Goal: Task Accomplishment & Management: Complete application form

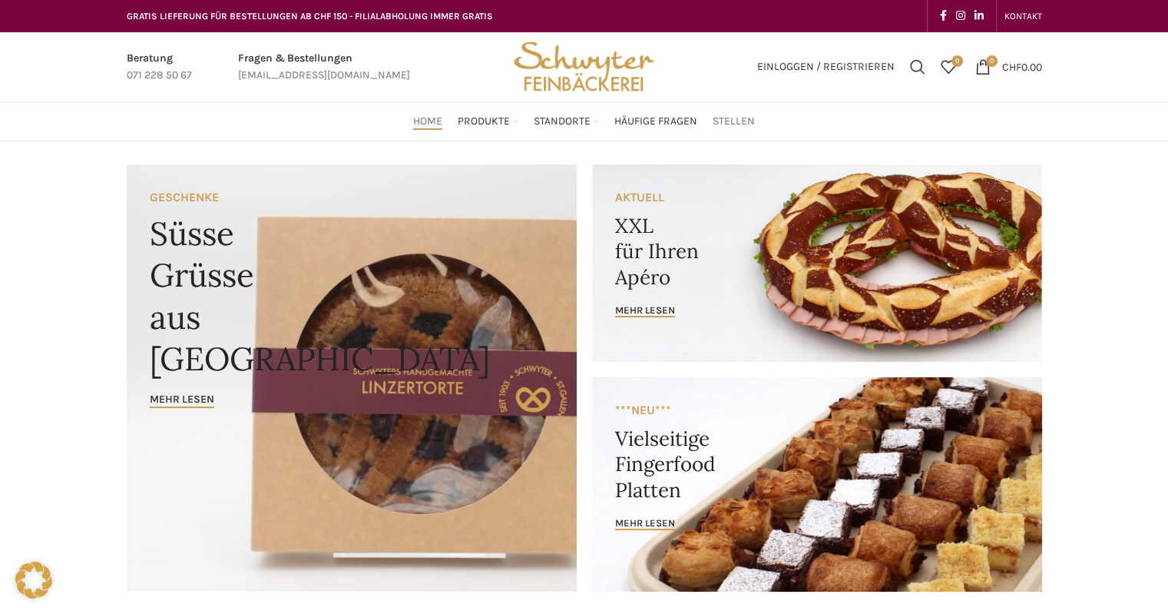
click at [731, 115] on span "Stellen" at bounding box center [734, 121] width 42 height 15
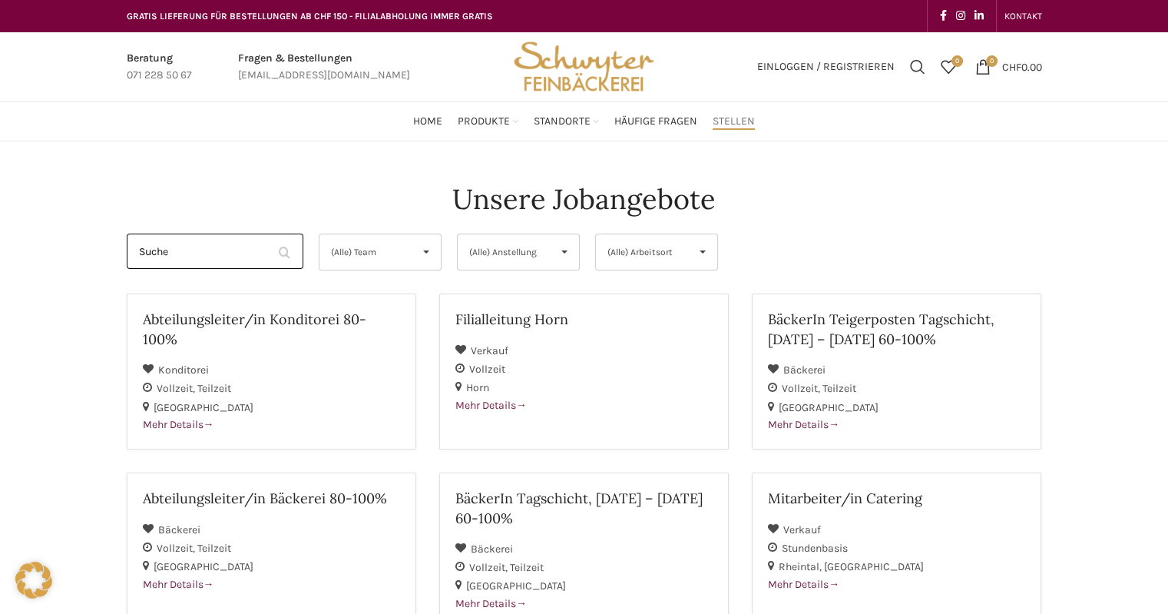
click at [240, 254] on input "Suche" at bounding box center [215, 251] width 177 height 35
type input "h"
click at [672, 240] on span "(Alle) Arbeitsort" at bounding box center [644, 251] width 73 height 35
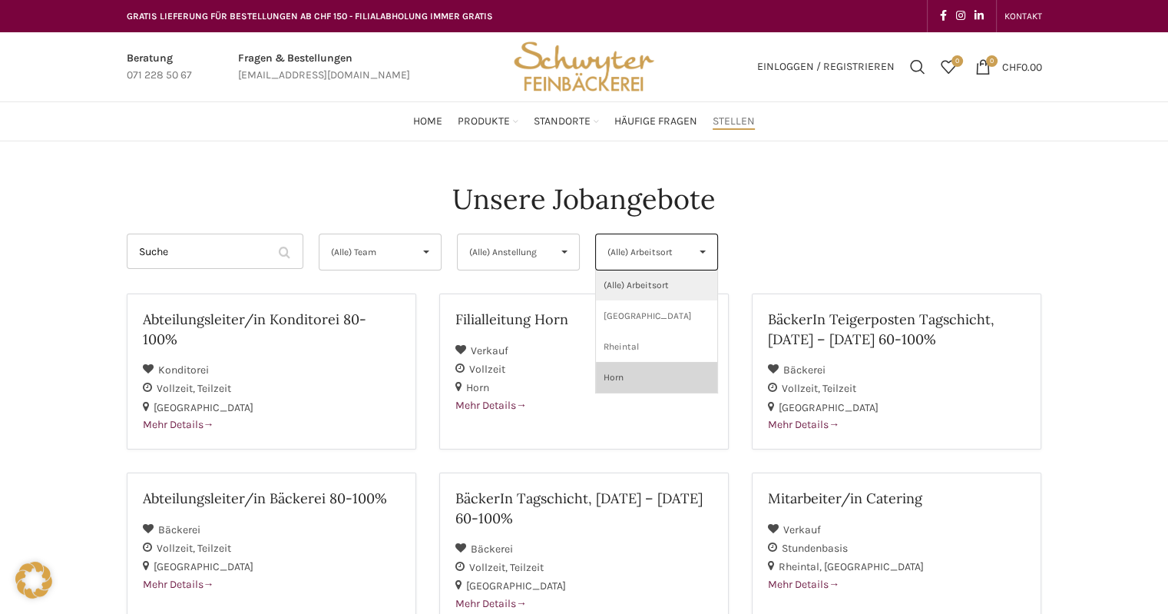
click at [639, 376] on li "Horn" at bounding box center [656, 377] width 121 height 31
select select "157"
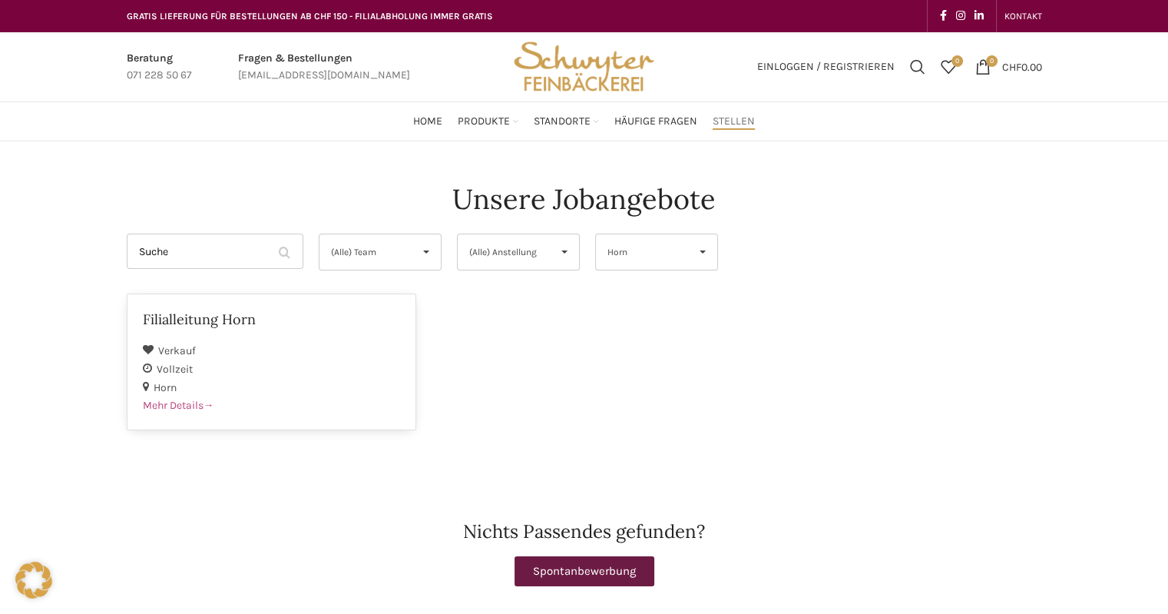
click at [343, 350] on div "Verkauf" at bounding box center [271, 350] width 257 height 18
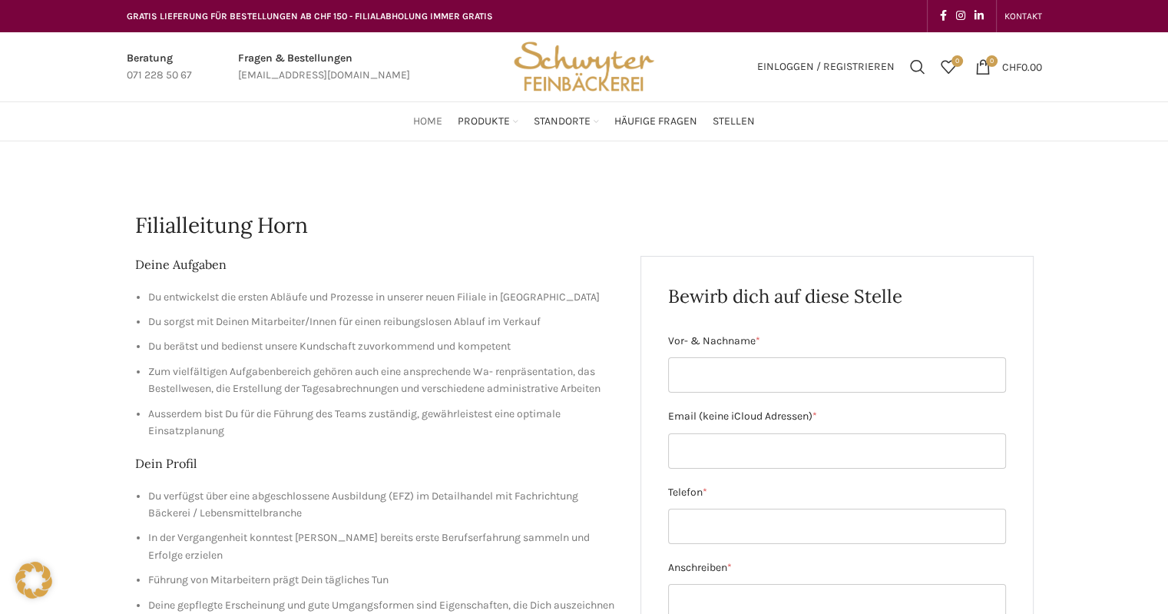
click at [419, 114] on span "Home" at bounding box center [427, 121] width 29 height 15
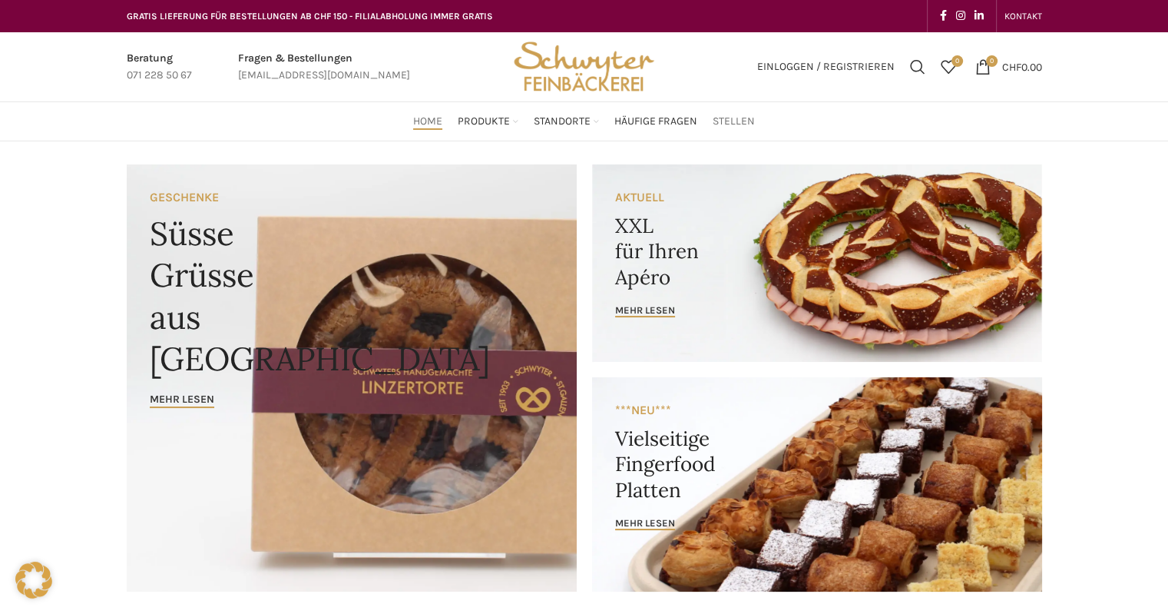
click at [721, 119] on span "Stellen" at bounding box center [734, 121] width 42 height 15
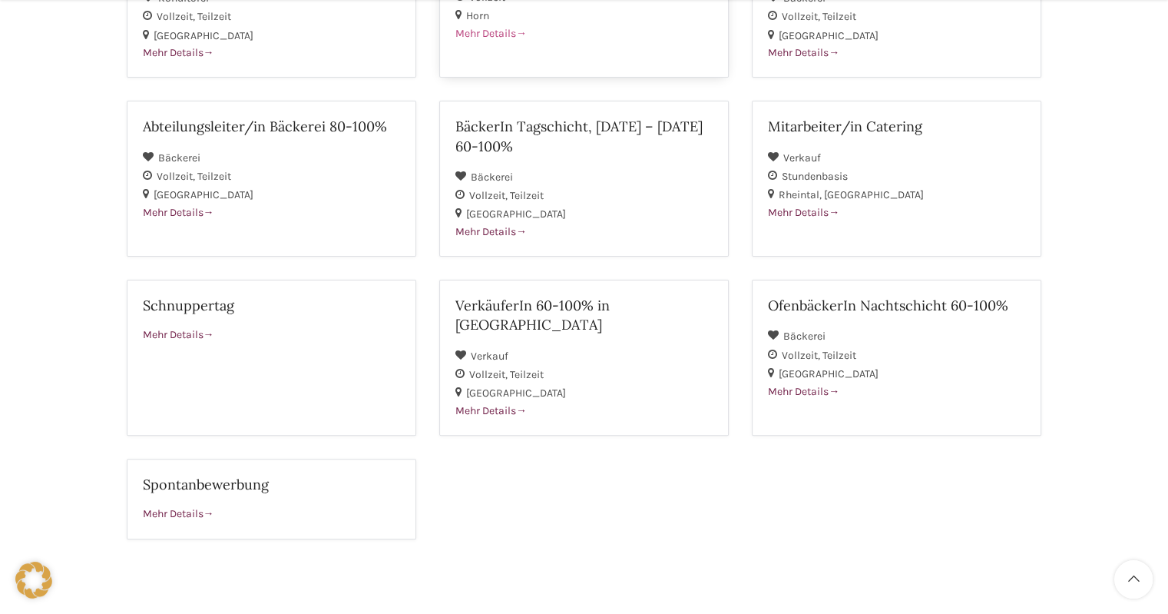
scroll to position [373, 0]
click at [615, 304] on h2 "VerkäuferIn 60-100% in [GEOGRAPHIC_DATA]" at bounding box center [584, 314] width 257 height 38
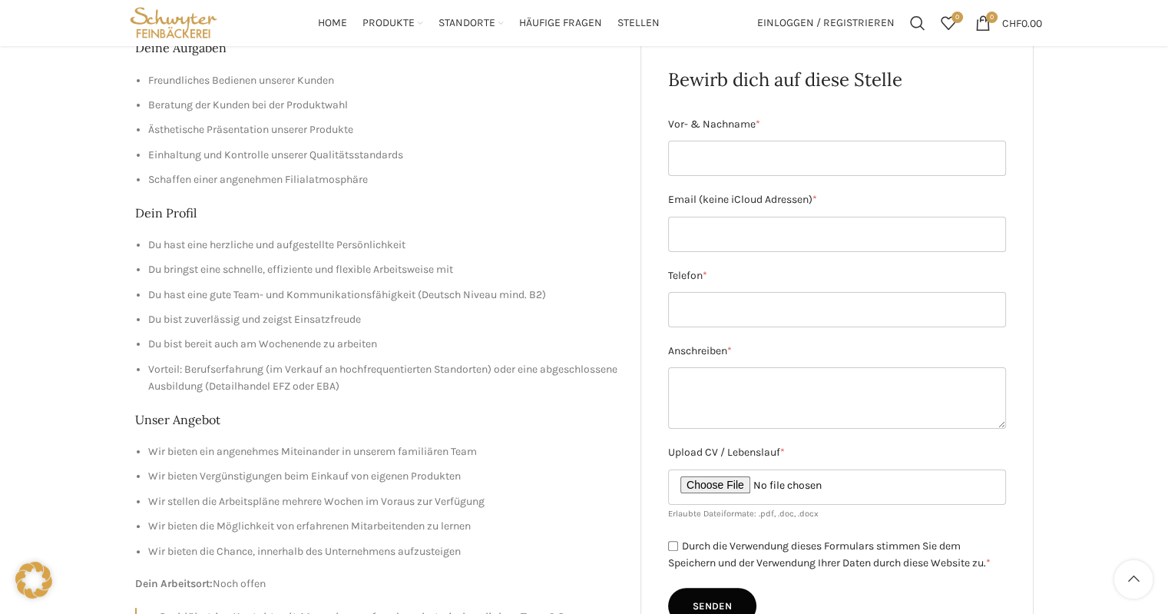
scroll to position [204, 0]
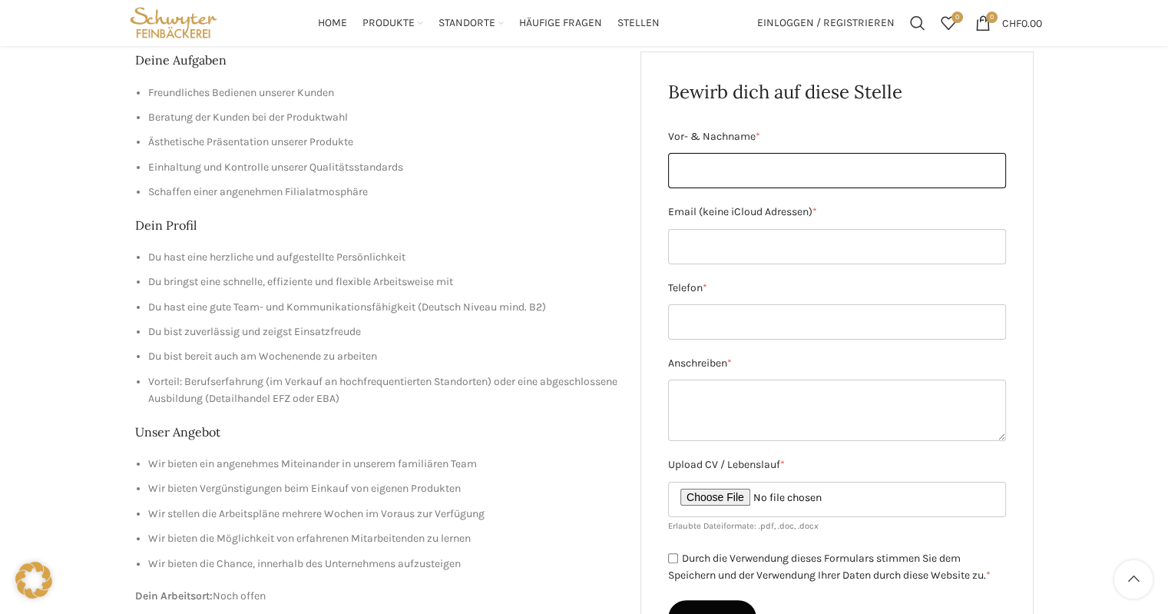
click at [745, 181] on input "Vor- & Nachname *" at bounding box center [837, 170] width 338 height 35
click at [753, 175] on input "Vor- & Nachname *" at bounding box center [837, 170] width 338 height 35
type input "Karin Baumgartner"
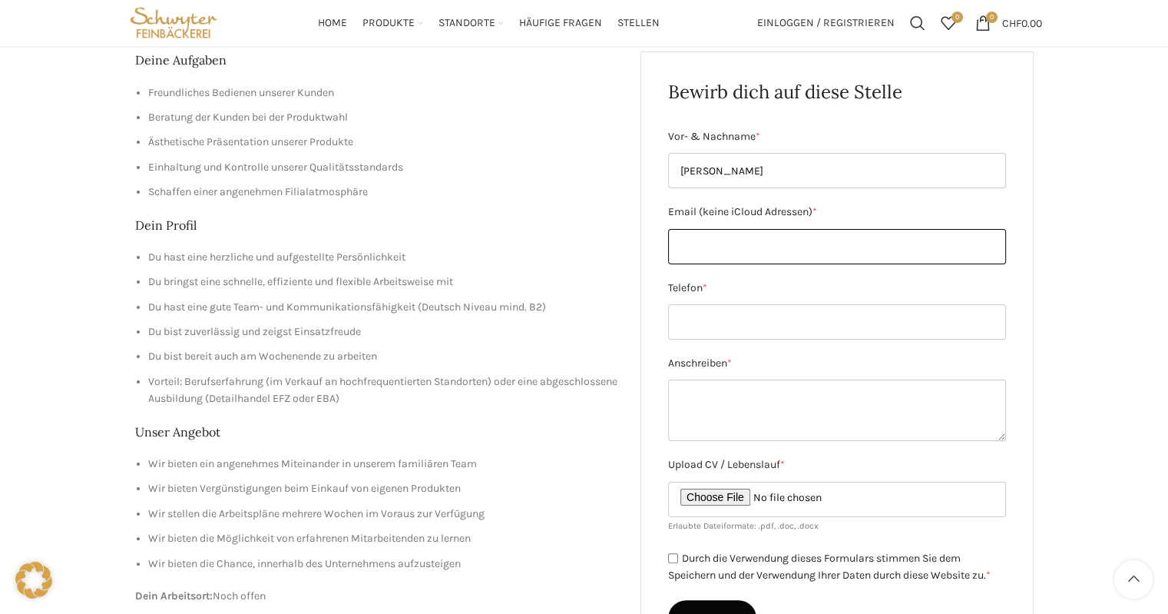
click at [753, 237] on input "Email (keine iCloud Adressen) *" at bounding box center [837, 246] width 338 height 35
paste input "ba-bu@bluewin.ch | 076 471 03 75"
type input "ba-bu@bluewin.ch"
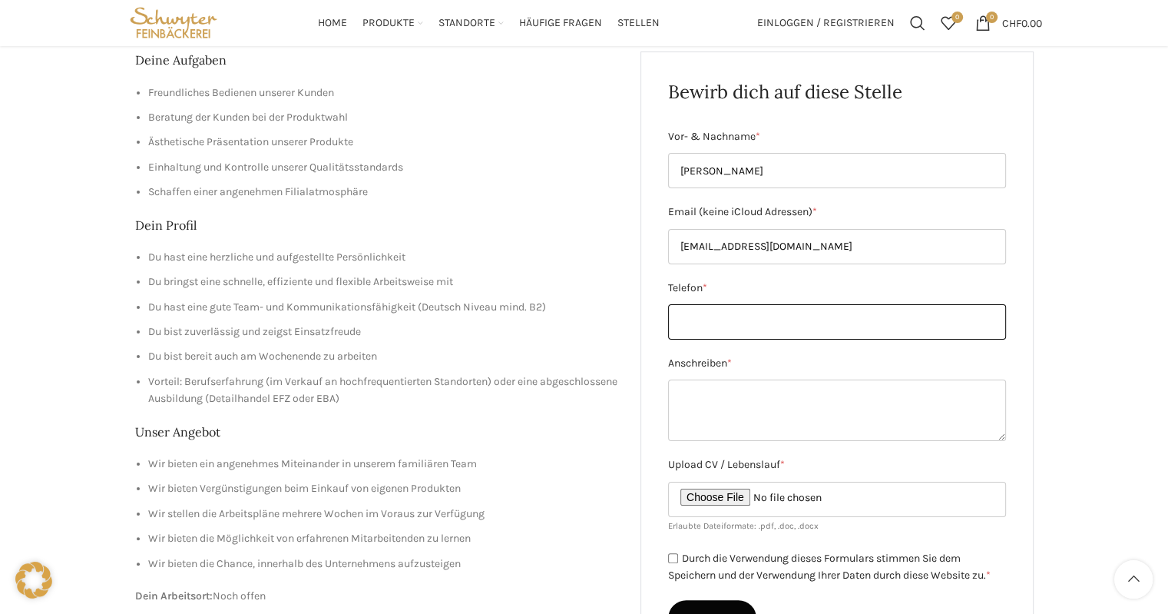
paste input "076 471 03 75"
type input "076 471 03 75"
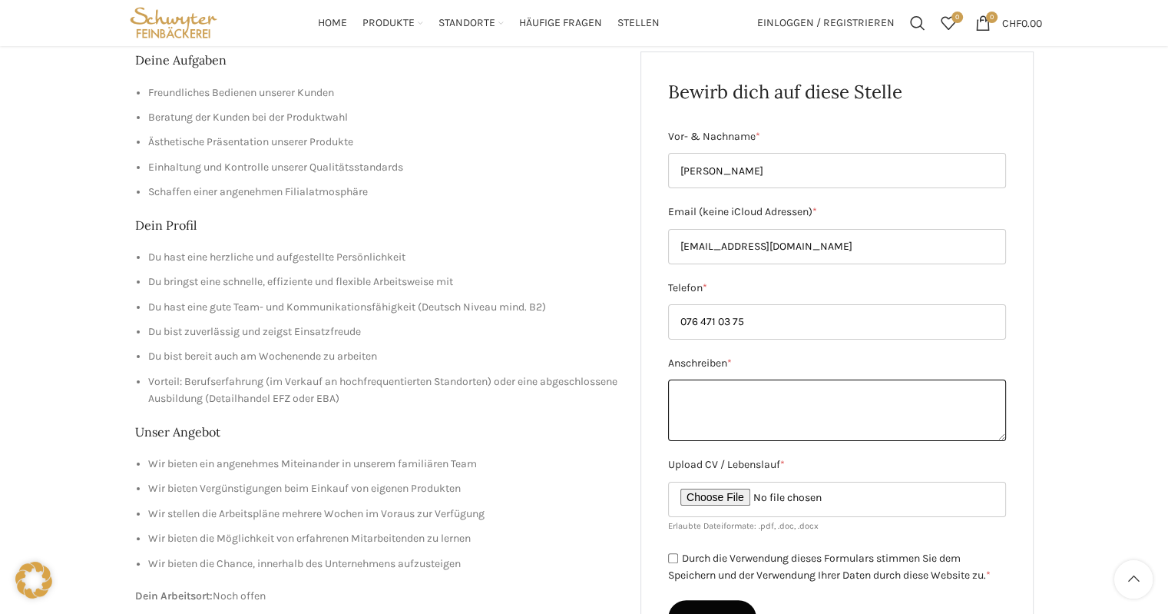
drag, startPoint x: 718, startPoint y: 408, endPoint x: 682, endPoint y: 403, distance: 36.5
click at [682, 403] on textarea "Anschreiben *" at bounding box center [837, 409] width 338 height 61
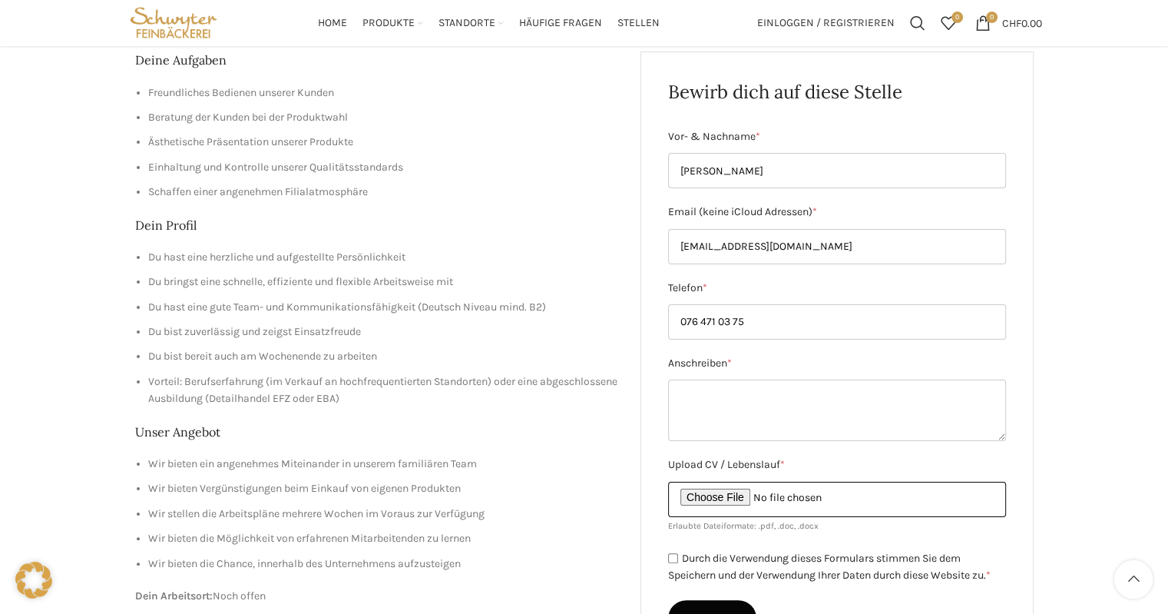
click at [717, 497] on input "Upload CV / Lebenslauf *" at bounding box center [837, 499] width 338 height 35
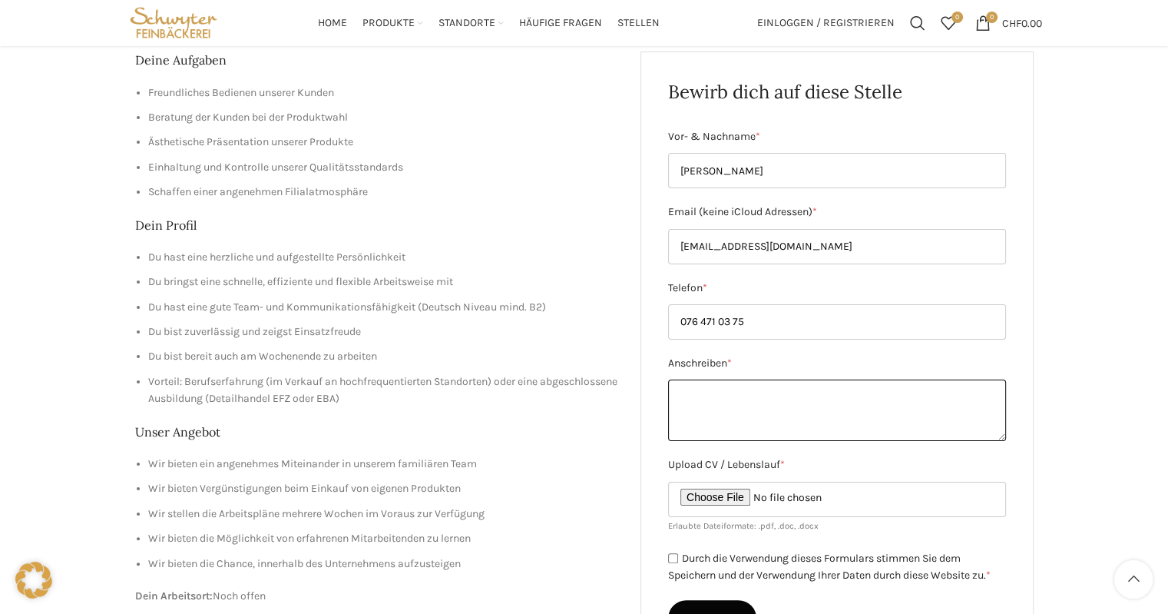
click at [734, 406] on textarea "Anschreiben *" at bounding box center [837, 409] width 338 height 61
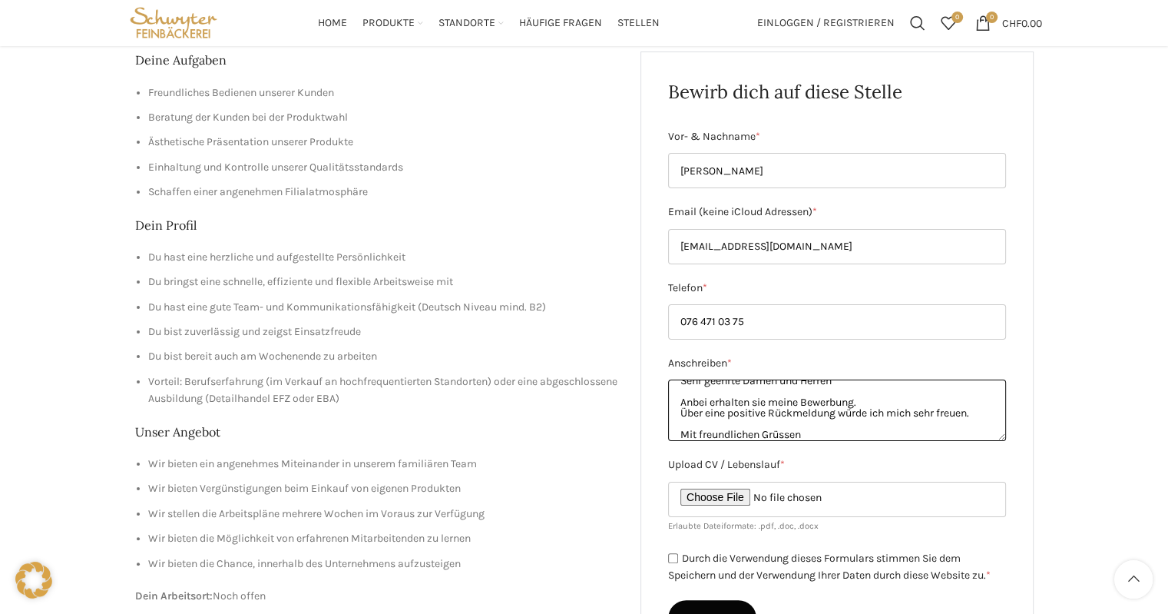
scroll to position [22, 0]
type textarea "Sehr geehrte Damen und Herren Anbei erhalten sie meine Bewerbung. Über eine pos…"
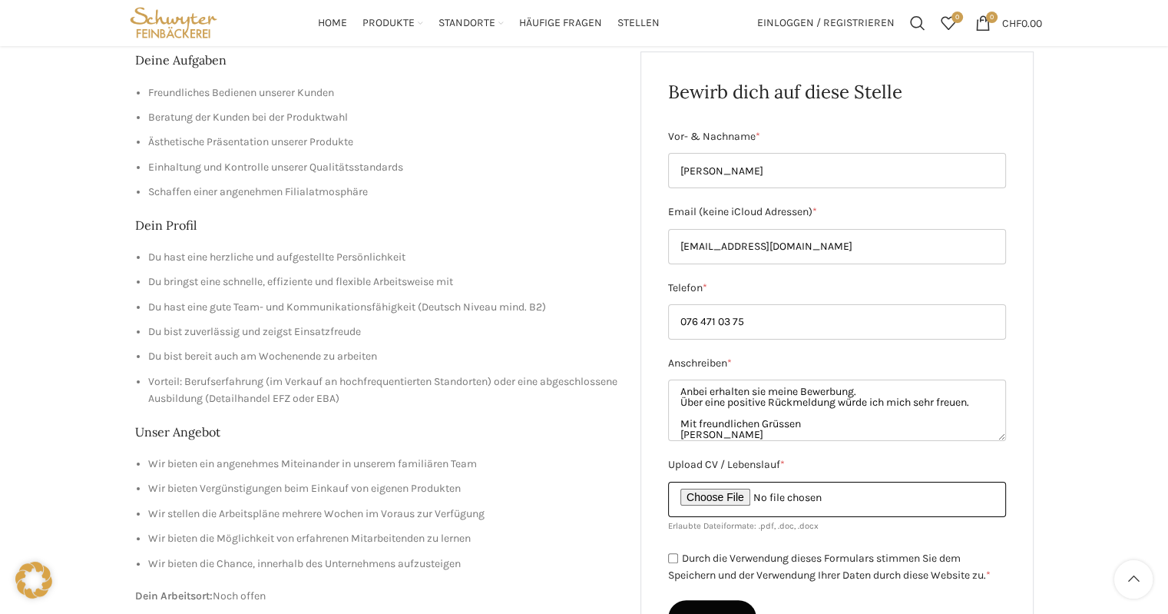
click at [756, 497] on input "Upload CV / Lebenslauf *" at bounding box center [837, 499] width 338 height 35
type input "C:\fakepath\Bewerbung_Karin Baumgartner_2025.pdf"
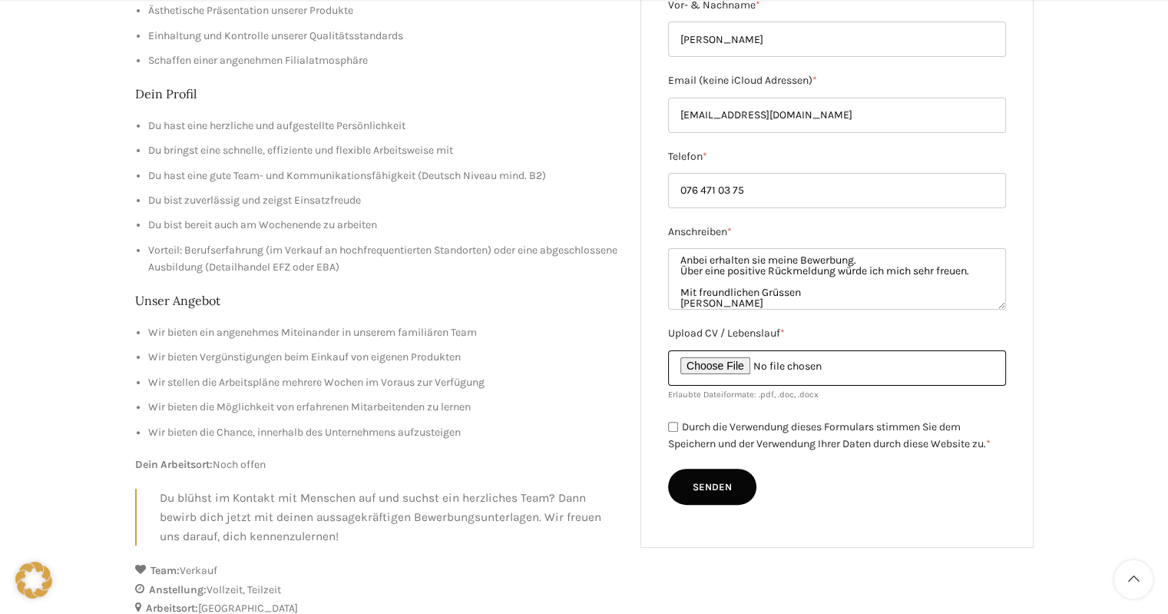
scroll to position [355, 0]
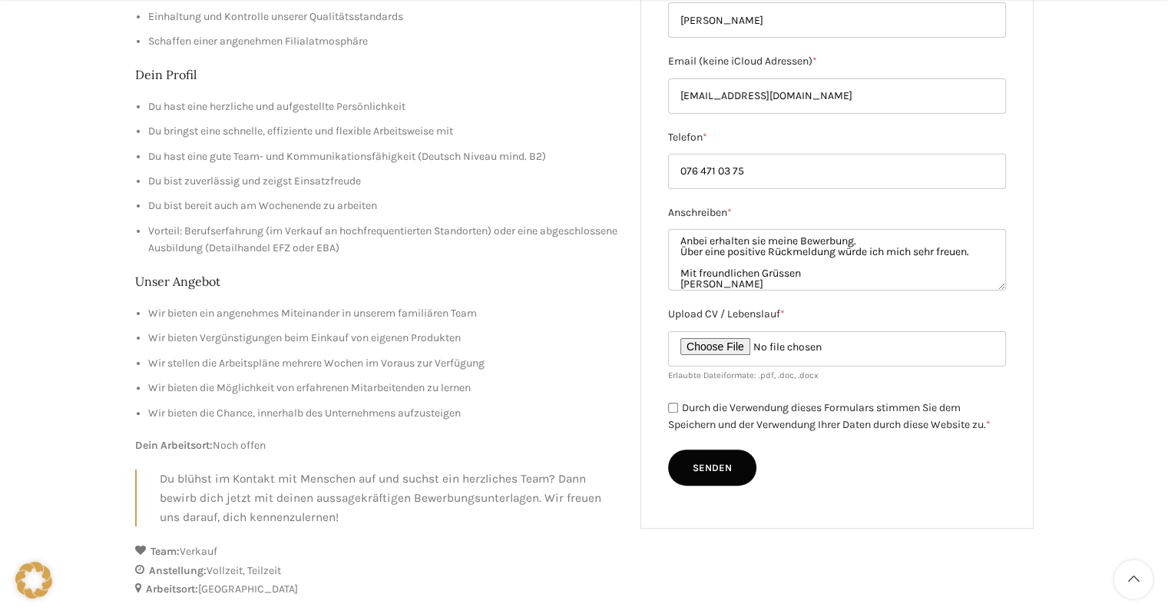
click at [671, 403] on input "Durch die Verwendung dieses Formulars stimmen Sie dem Speichern und der Verwend…" at bounding box center [673, 408] width 10 height 10
checkbox input "true"
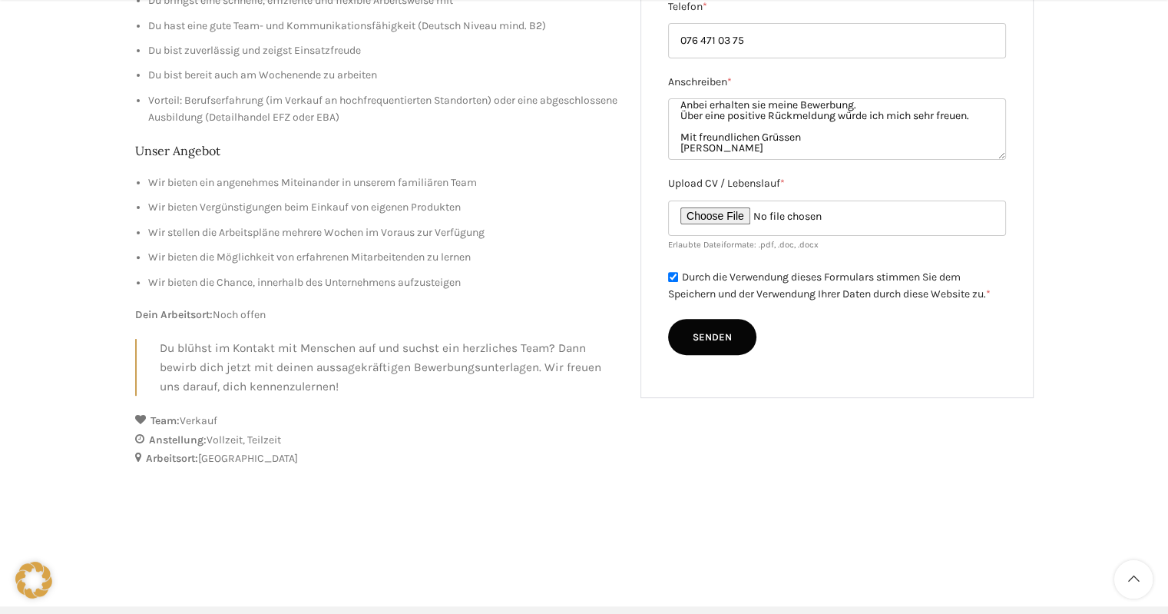
scroll to position [487, 0]
click at [740, 341] on input "Senden" at bounding box center [712, 335] width 88 height 37
type input "Senden"
